Goal: Information Seeking & Learning: Learn about a topic

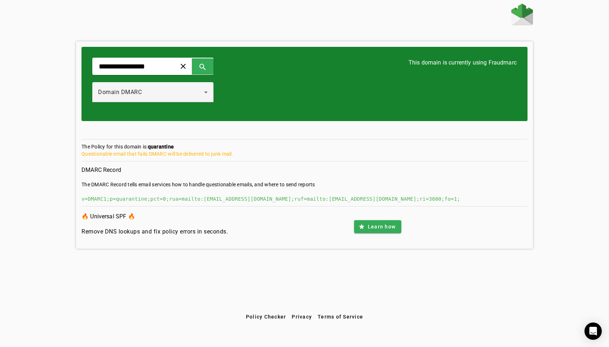
click at [53, 59] on div "**********" at bounding box center [304, 157] width 609 height 307
click at [159, 66] on input "**********" at bounding box center [131, 66] width 67 height 9
click at [530, 13] on img at bounding box center [522, 15] width 22 height 22
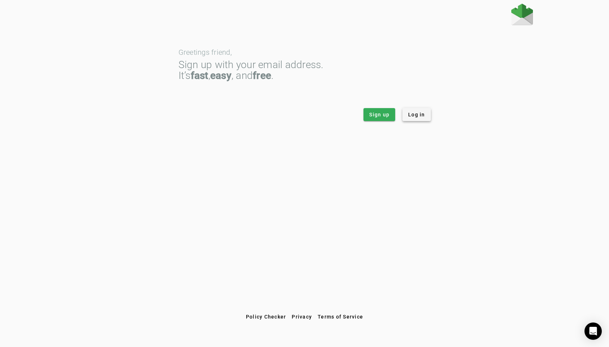
click at [415, 116] on span "Log in" at bounding box center [416, 114] width 17 height 7
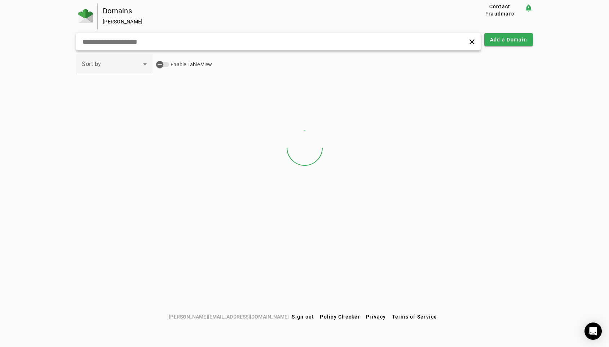
click at [124, 43] on input "text" at bounding box center [193, 41] width 222 height 9
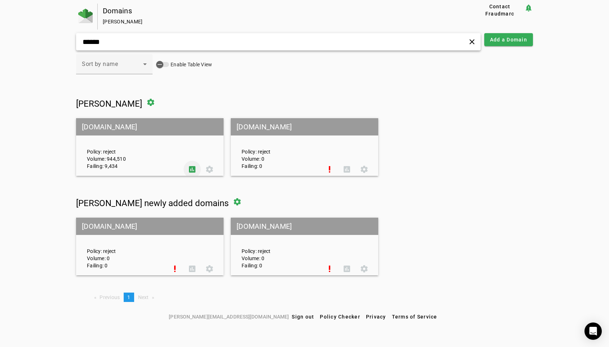
type input "******"
click at [190, 168] on span at bounding box center [191, 169] width 17 height 17
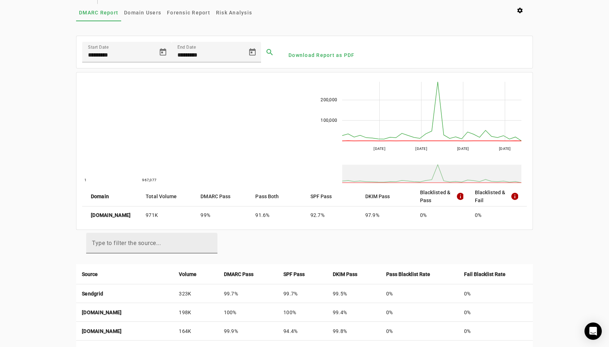
scroll to position [27, 0]
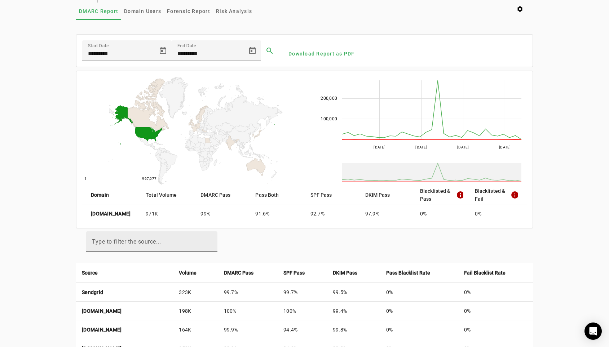
click at [132, 239] on mat-label "Type to filter the source..." at bounding box center [126, 241] width 69 height 7
click at [132, 240] on input "Type to filter the source..." at bounding box center [152, 244] width 120 height 9
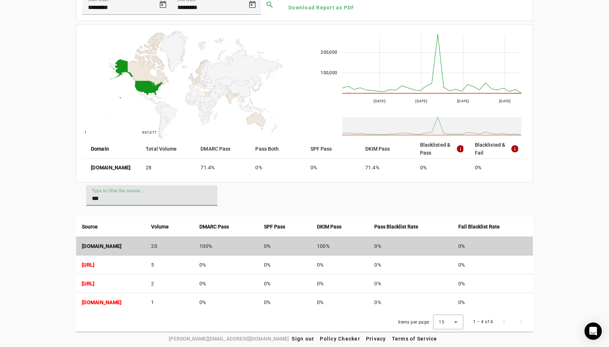
scroll to position [73, 0]
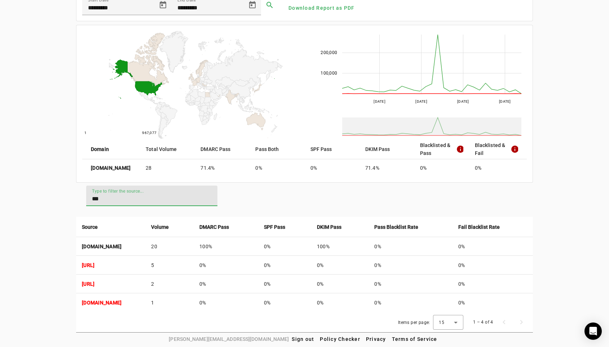
type input "***"
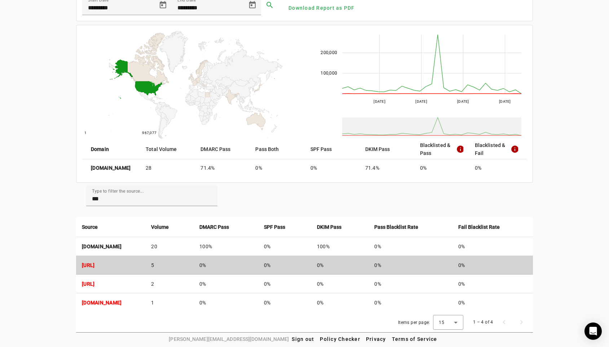
drag, startPoint x: 72, startPoint y: 265, endPoint x: 80, endPoint y: 267, distance: 8.1
click at [80, 267] on div "[DOMAIN_NAME] Reports Contact Fraudmarc notification_important Reports DMARC Re…" at bounding box center [304, 132] width 609 height 402
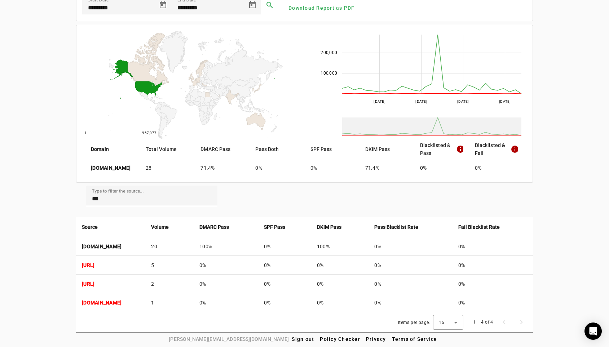
drag, startPoint x: 166, startPoint y: 265, endPoint x: 75, endPoint y: 264, distance: 91.2
click at [75, 264] on div "[DOMAIN_NAME] Reports Contact Fraudmarc notification_important Reports DMARC Re…" at bounding box center [304, 132] width 609 height 402
click at [68, 264] on div "[DOMAIN_NAME] Reports Contact Fraudmarc notification_important Reports DMARC Re…" at bounding box center [304, 132] width 609 height 402
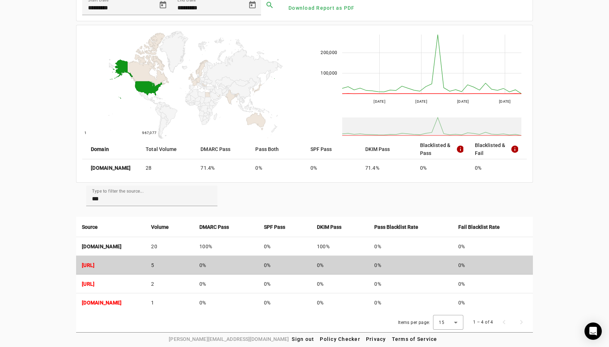
drag, startPoint x: 78, startPoint y: 265, endPoint x: 112, endPoint y: 265, distance: 33.5
click at [112, 265] on td "[URL]" at bounding box center [110, 265] width 69 height 19
copy strong "[TECHNICAL_ID]"
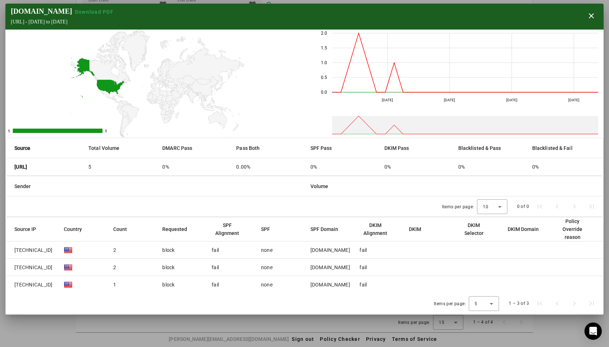
click at [320, 250] on div "[DOMAIN_NAME]" at bounding box center [330, 250] width 40 height 7
click at [325, 249] on div "[DOMAIN_NAME]" at bounding box center [330, 250] width 40 height 7
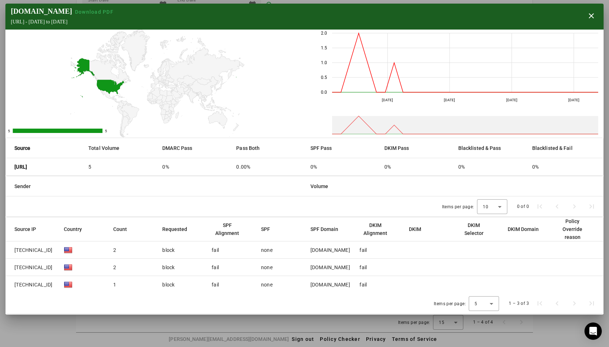
click at [67, 320] on div at bounding box center [304, 173] width 609 height 347
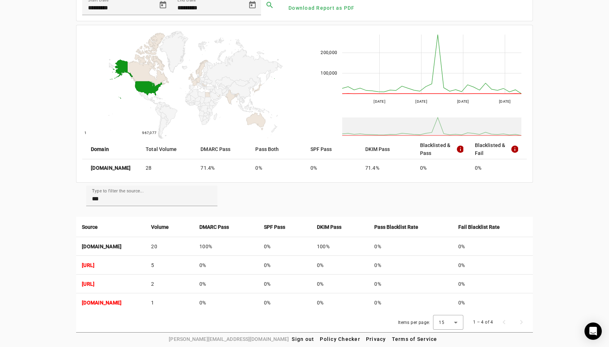
click at [543, 214] on div "[DOMAIN_NAME] Reports Contact Fraudmarc notification_important Reports DMARC Re…" at bounding box center [304, 132] width 609 height 402
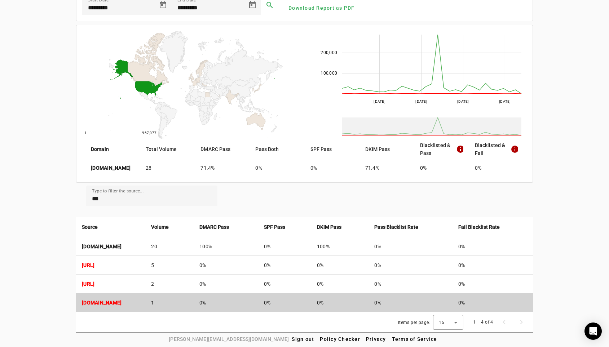
click at [121, 302] on strong "[DOMAIN_NAME]" at bounding box center [102, 303] width 40 height 6
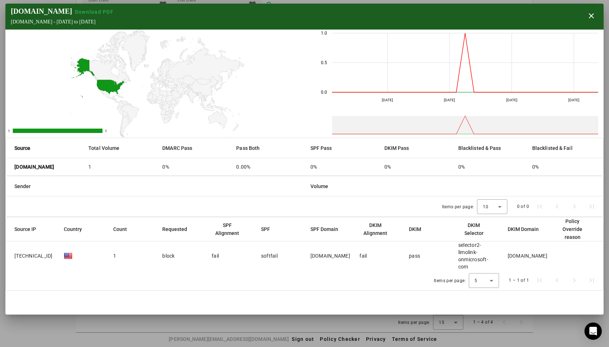
drag, startPoint x: 48, startPoint y: 255, endPoint x: 10, endPoint y: 255, distance: 37.9
click at [10, 255] on mat-cell "[TECHNICAL_ID]" at bounding box center [32, 256] width 52 height 29
click at [516, 256] on div "[DOMAIN_NAME]" at bounding box center [528, 255] width 40 height 7
click at [518, 255] on div "[DOMAIN_NAME]" at bounding box center [528, 255] width 40 height 7
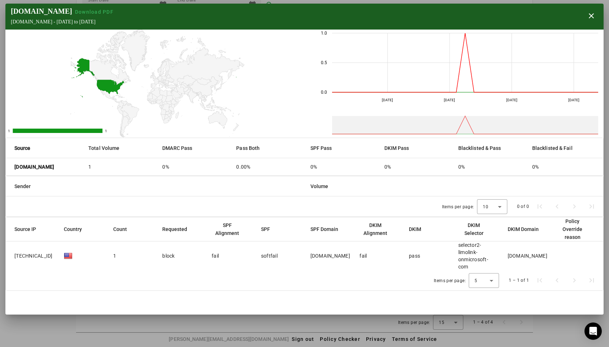
click at [518, 255] on div "[DOMAIN_NAME]" at bounding box center [528, 255] width 40 height 7
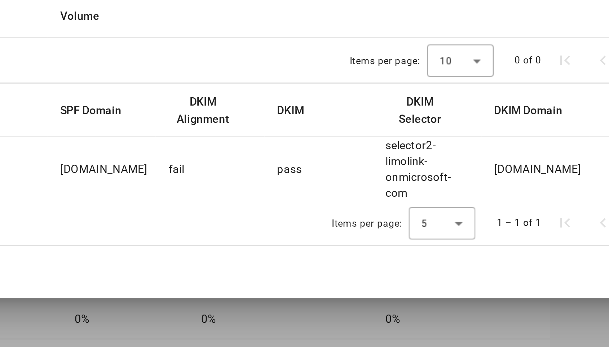
click at [508, 252] on div "[DOMAIN_NAME]" at bounding box center [528, 255] width 40 height 7
drag, startPoint x: 242, startPoint y: 77, endPoint x: 223, endPoint y: 76, distance: 19.1
click at [502, 242] on mat-cell "[DOMAIN_NAME]" at bounding box center [526, 256] width 49 height 29
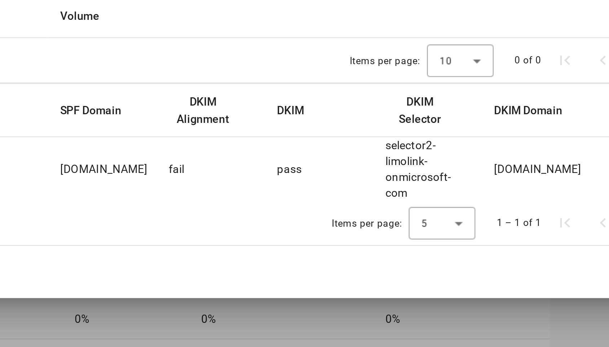
copy div "limolink"
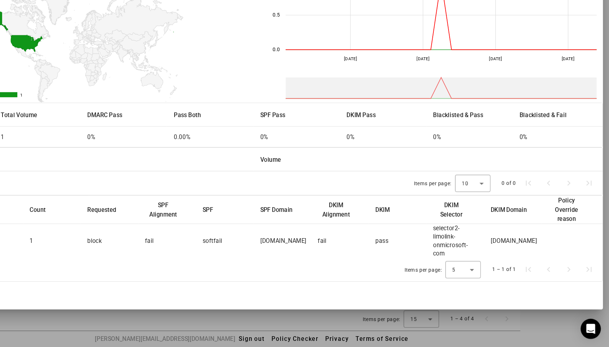
scroll to position [72, 0]
